Goal: Task Accomplishment & Management: Manage account settings

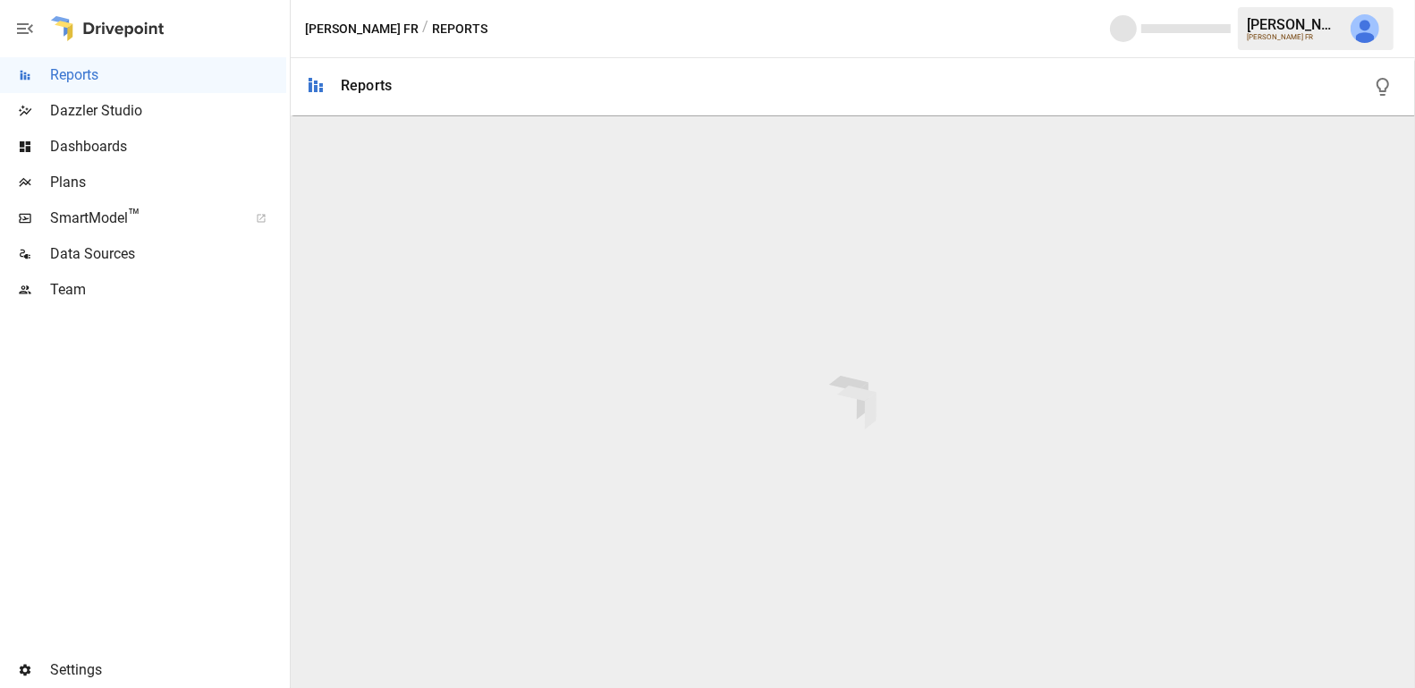
click at [140, 294] on span "Team" at bounding box center [168, 289] width 236 height 21
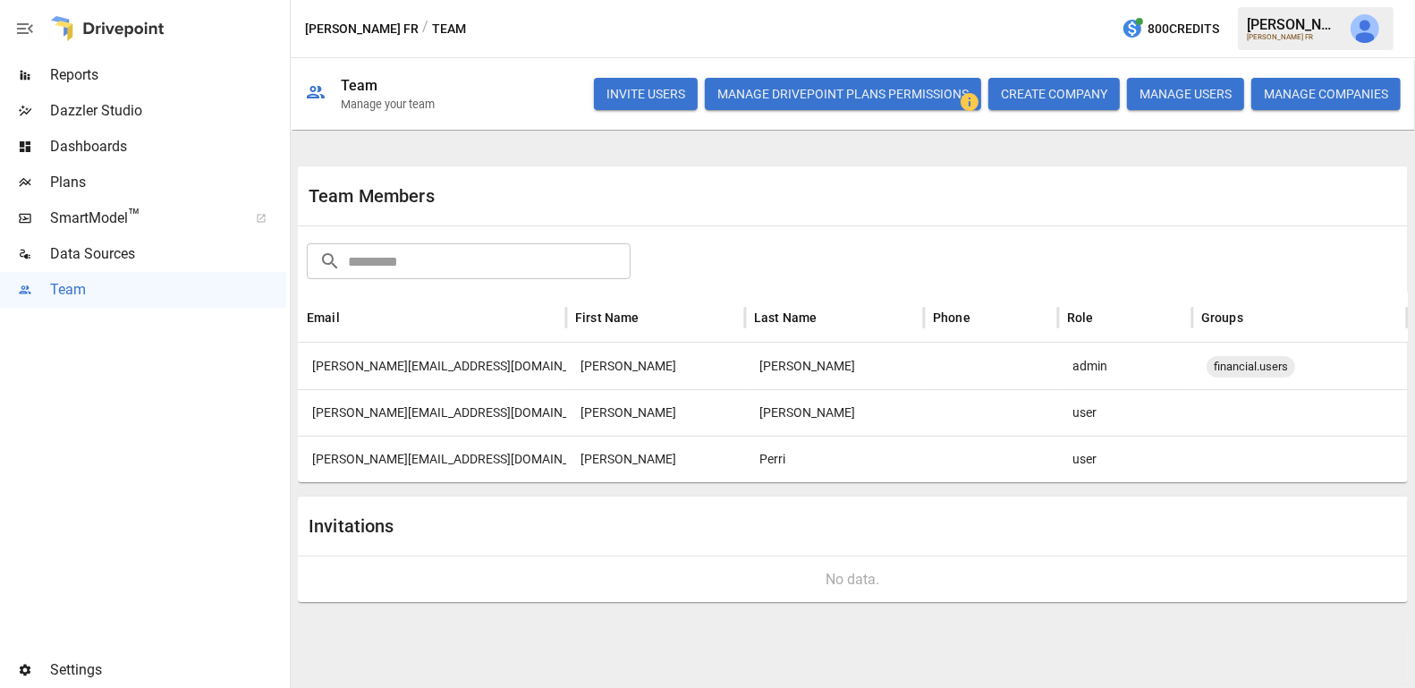
click at [1021, 417] on div at bounding box center [991, 412] width 134 height 47
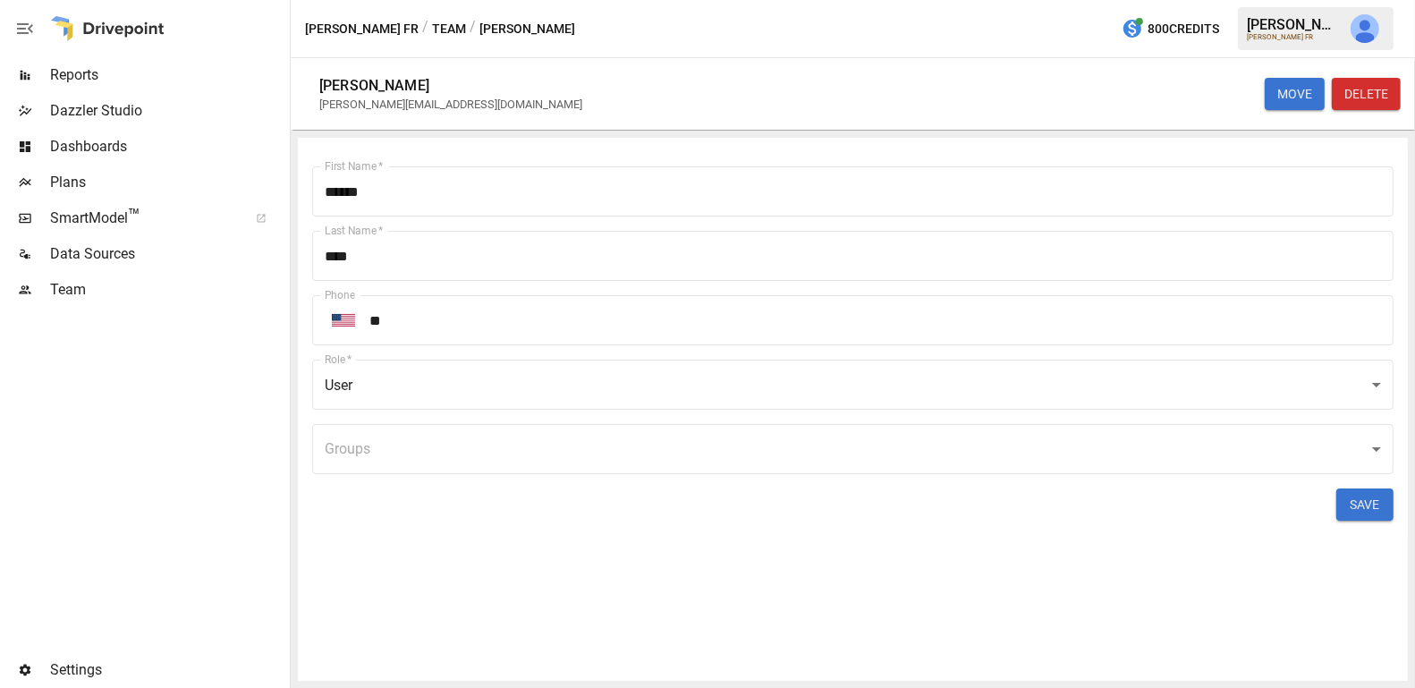
click at [727, 0] on body "Reports Dazzler Studio Dashboards Plans SmartModel ™ Data Sources Team Settings…" at bounding box center [707, 0] width 1415 height 0
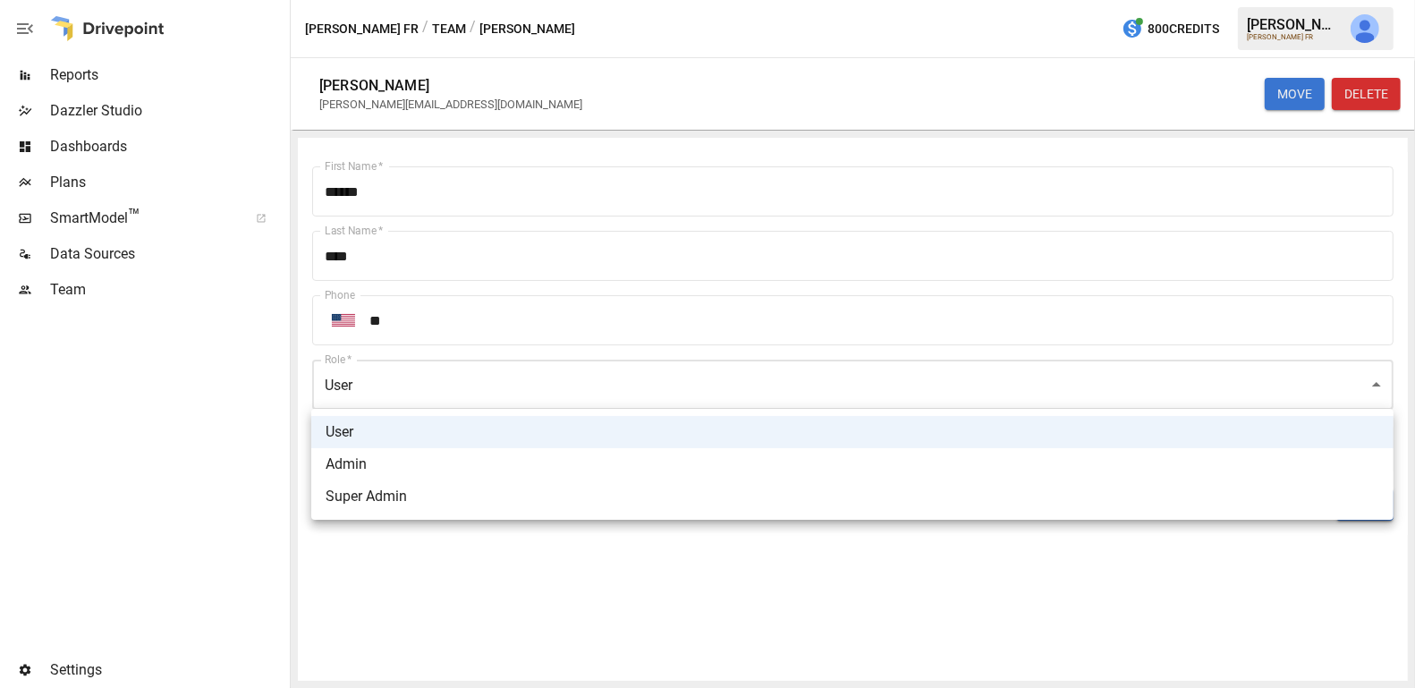
click at [613, 465] on li "Admin" at bounding box center [852, 464] width 1082 height 32
type input "*****"
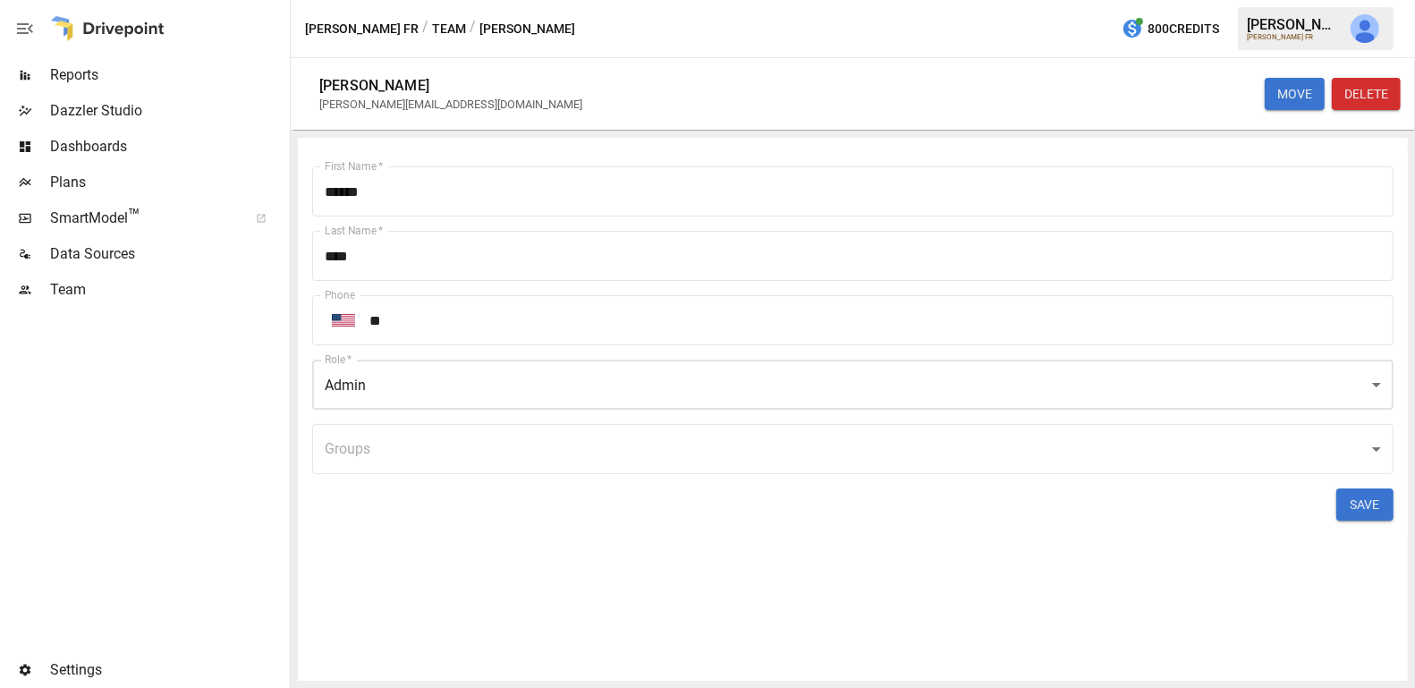
click at [1348, 490] on button "SAVE" at bounding box center [1364, 504] width 57 height 32
